Goal: Task Accomplishment & Management: Complete application form

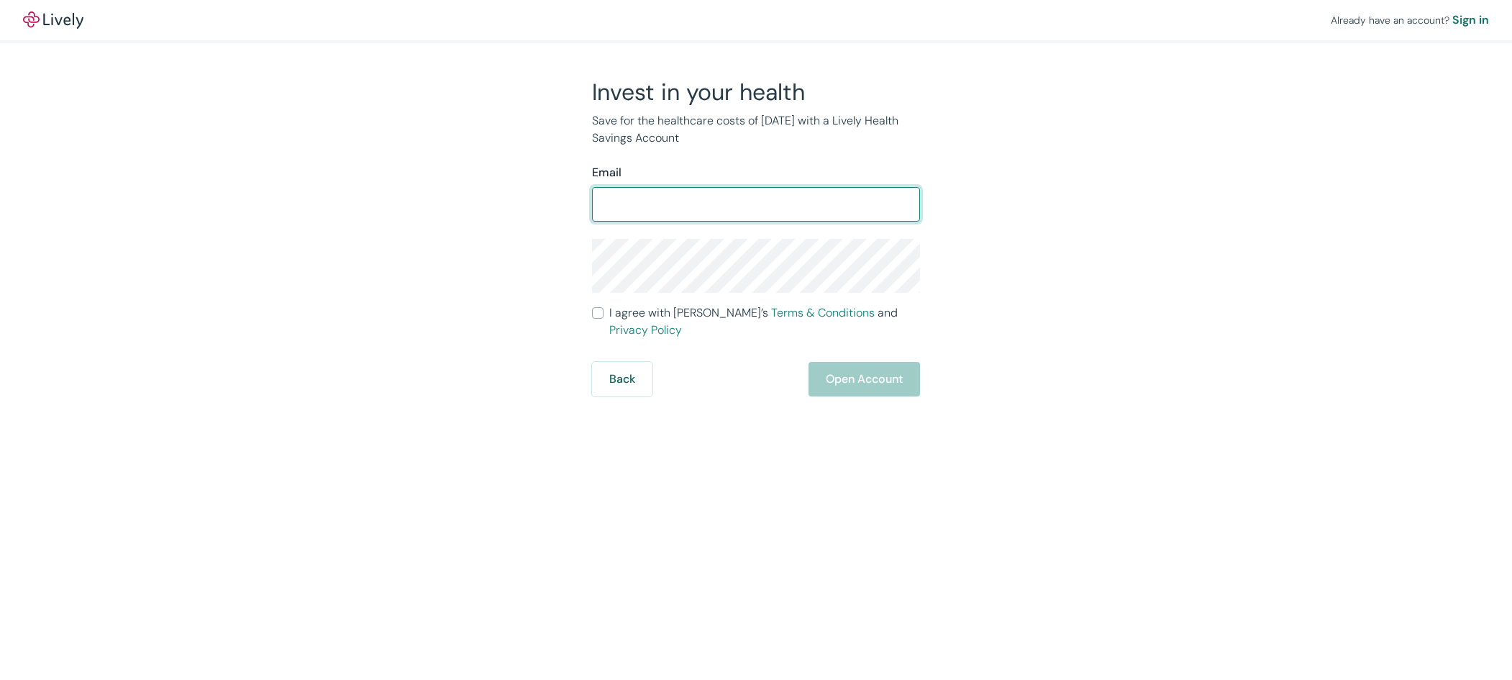
click at [689, 194] on input "Email" at bounding box center [756, 204] width 328 height 29
click at [692, 204] on input "Email" at bounding box center [756, 204] width 328 height 29
type input "j"
type input "[EMAIL_ADDRESS][DOMAIN_NAME]"
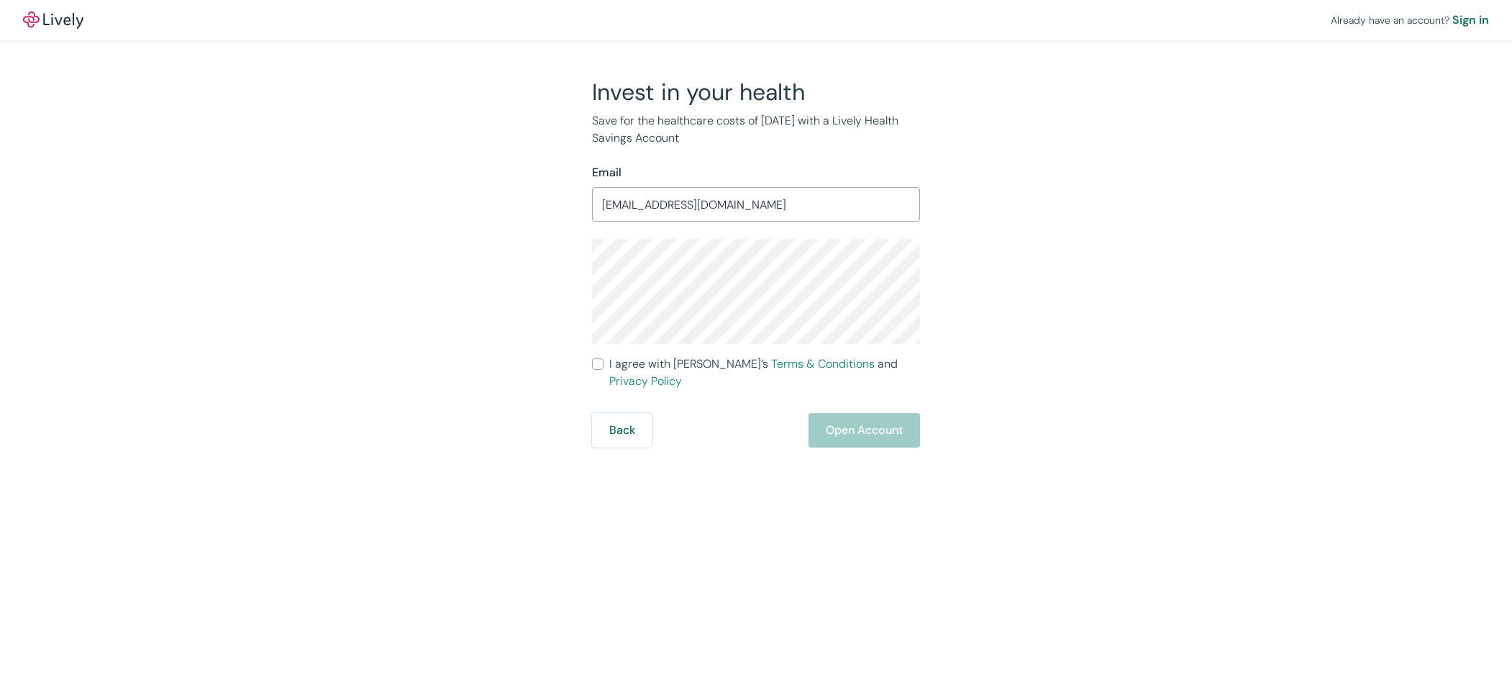
click at [610, 361] on span "I agree with Lively’s Terms & Conditions and Privacy Policy" at bounding box center [764, 372] width 311 height 35
click at [603, 361] on input "I agree with Lively’s Terms & Conditions and Privacy Policy" at bounding box center [598, 364] width 12 height 12
checkbox input "true"
click at [926, 421] on div "Invest in your health Save for the healthcare costs of [DATE] with a Lively Hea…" at bounding box center [747, 263] width 690 height 370
click at [901, 421] on button "Open Account" at bounding box center [863, 430] width 111 height 35
